Goal: Task Accomplishment & Management: Complete application form

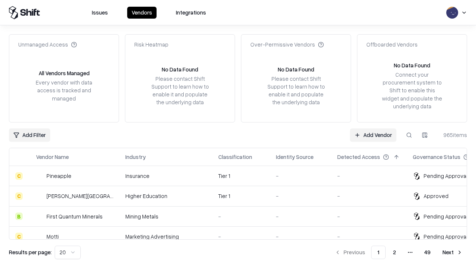
click at [373, 135] on link "Add Vendor" at bounding box center [373, 134] width 46 height 13
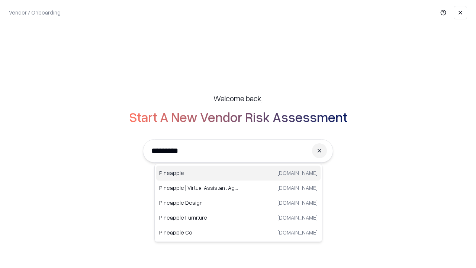
click at [238, 173] on div "Pineapple [DOMAIN_NAME]" at bounding box center [238, 173] width 164 height 15
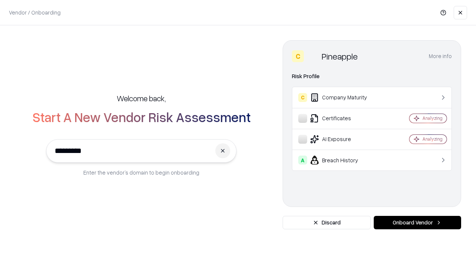
type input "*********"
click at [417, 222] on button "Onboard Vendor" at bounding box center [417, 222] width 87 height 13
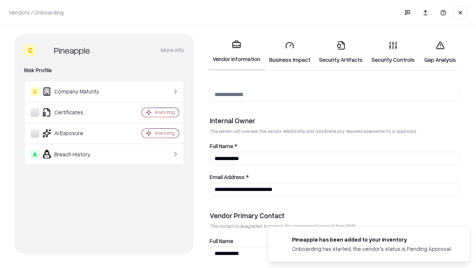
scroll to position [385, 0]
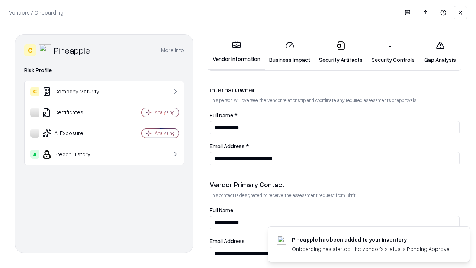
click at [290, 52] on link "Business Impact" at bounding box center [290, 52] width 50 height 35
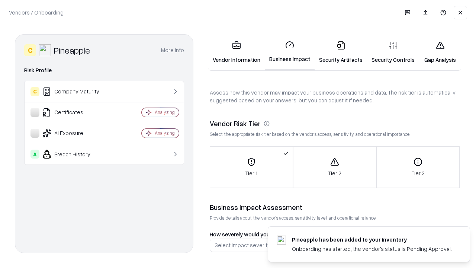
click at [440, 52] on link "Gap Analysis" at bounding box center [440, 52] width 42 height 35
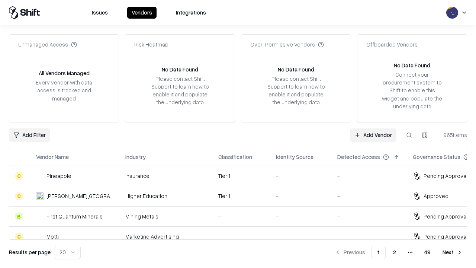
click at [373, 135] on link "Add Vendor" at bounding box center [373, 134] width 46 height 13
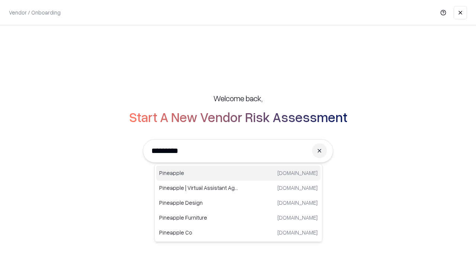
click at [238, 173] on div "Pineapple [DOMAIN_NAME]" at bounding box center [238, 173] width 164 height 15
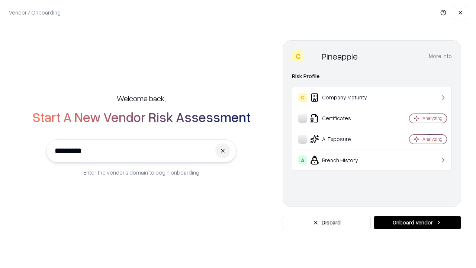
type input "*********"
click at [417, 222] on button "Onboard Vendor" at bounding box center [417, 222] width 87 height 13
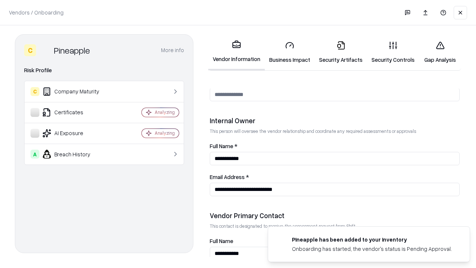
scroll to position [385, 0]
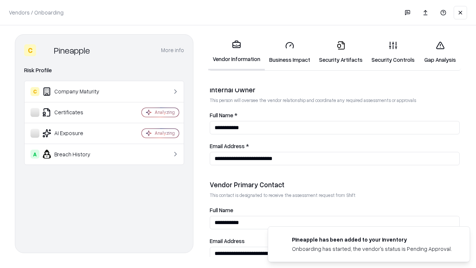
click at [440, 52] on link "Gap Analysis" at bounding box center [440, 52] width 42 height 35
